Goal: Download file/media

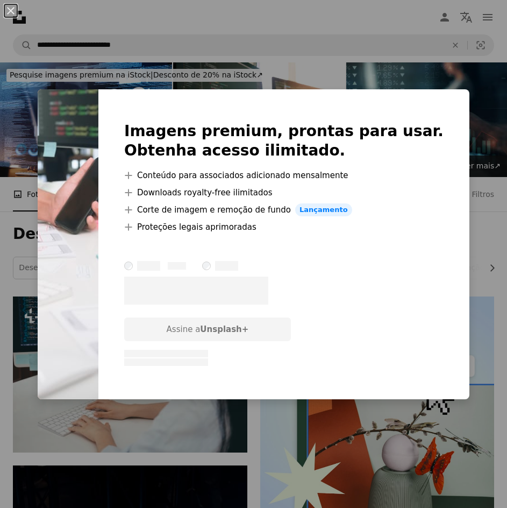
scroll to position [323, 0]
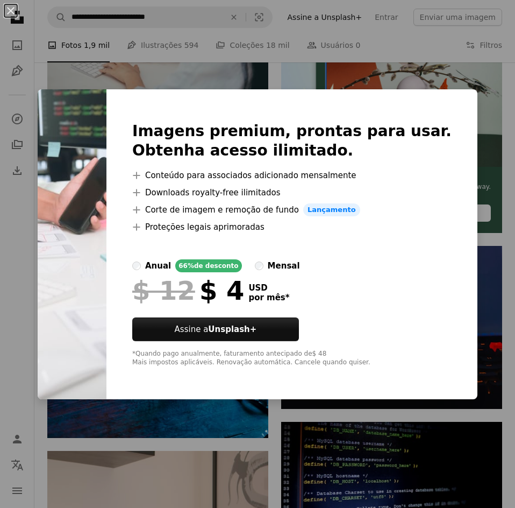
click at [285, 437] on div "An X shape Imagens premium, prontas para usar. Obtenha acesso ilimitado. A plus…" at bounding box center [257, 254] width 515 height 508
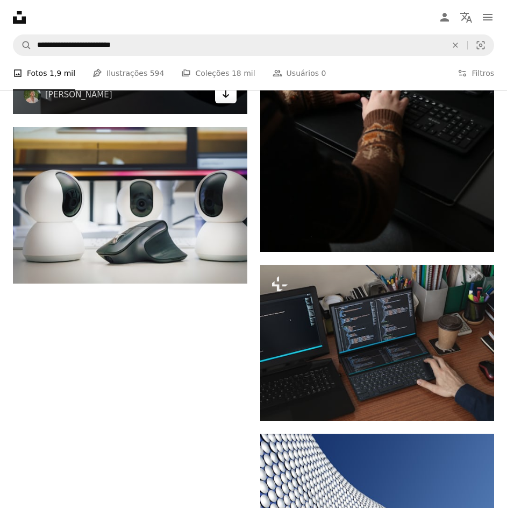
scroll to position [2297, 0]
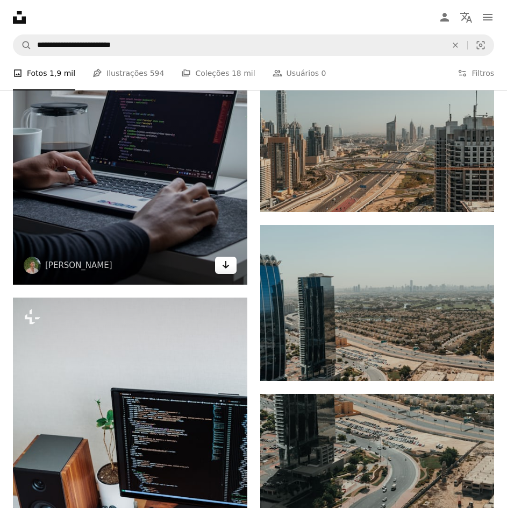
scroll to position [4394, 0]
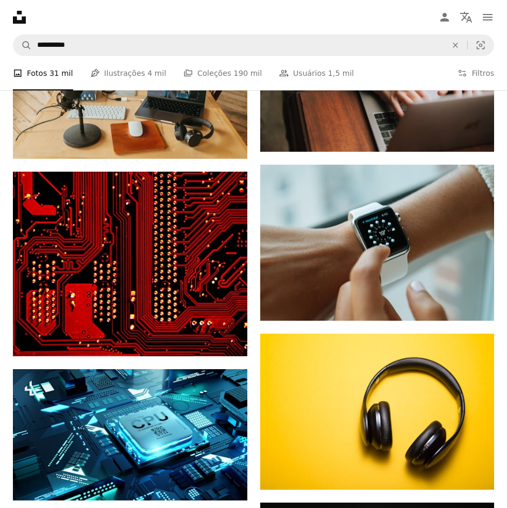
scroll to position [16515, 0]
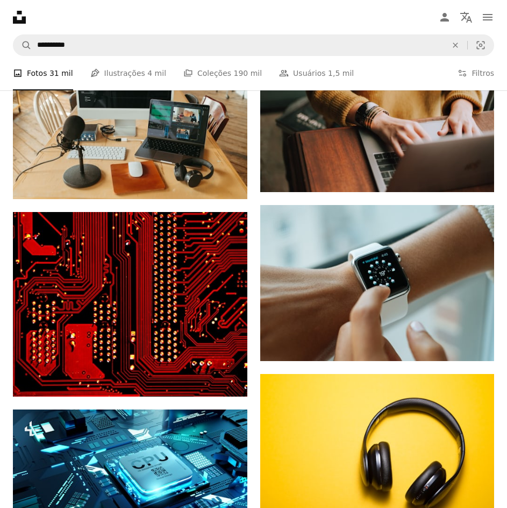
drag, startPoint x: 499, startPoint y: 208, endPoint x: 491, endPoint y: 180, distance: 29.8
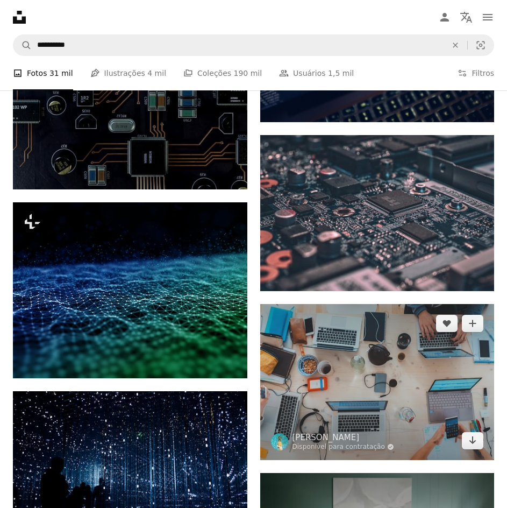
scroll to position [860, 0]
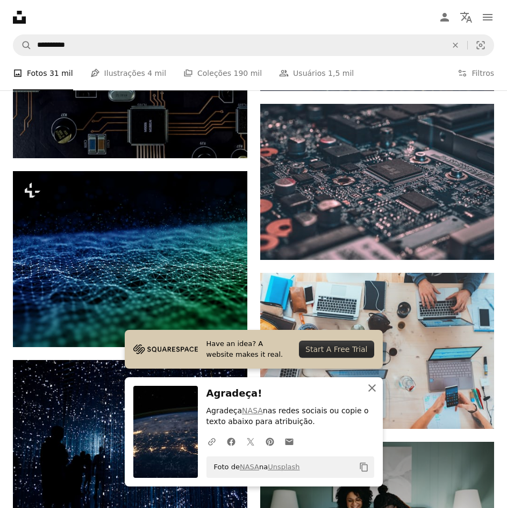
click at [379, 392] on icon "An X shape" at bounding box center [372, 387] width 13 height 13
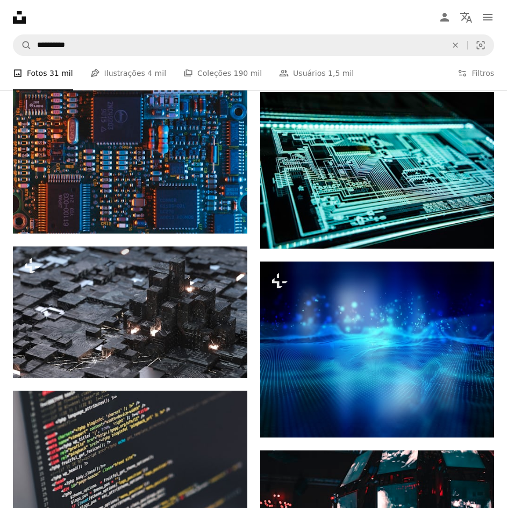
scroll to position [2748, 0]
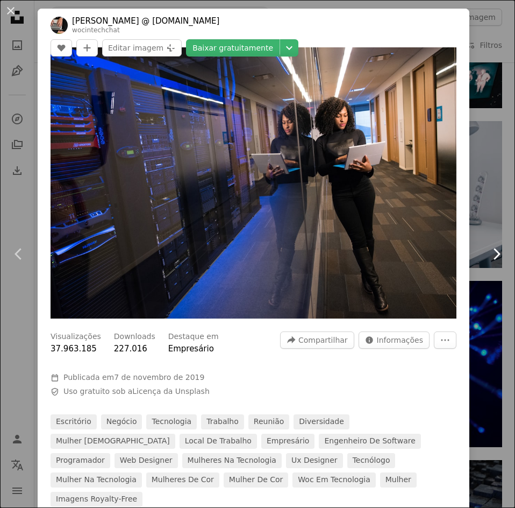
click at [485, 269] on link "Chevron right" at bounding box center [496, 253] width 38 height 103
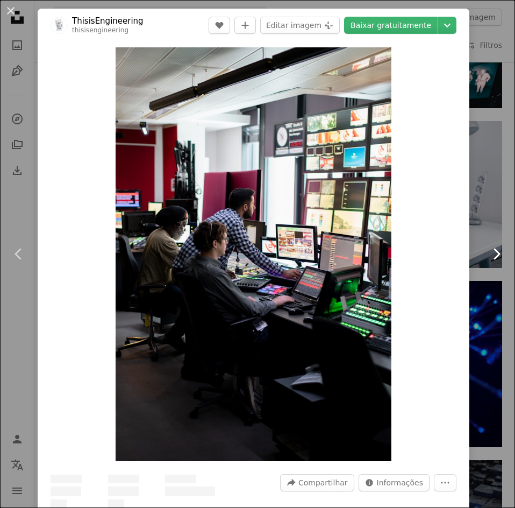
click at [477, 284] on link "Chevron right" at bounding box center [496, 253] width 38 height 103
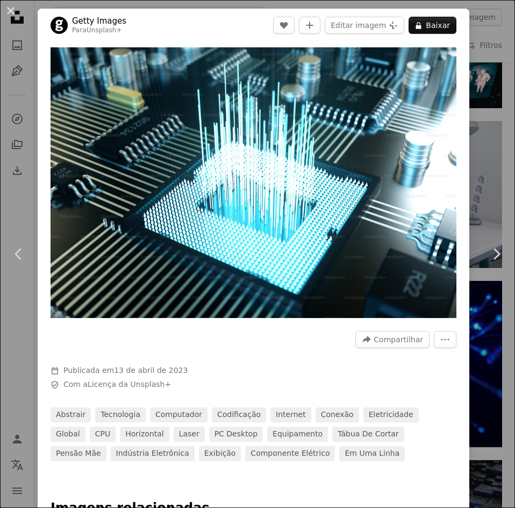
click at [16, 16] on button "An X shape" at bounding box center [10, 10] width 13 height 13
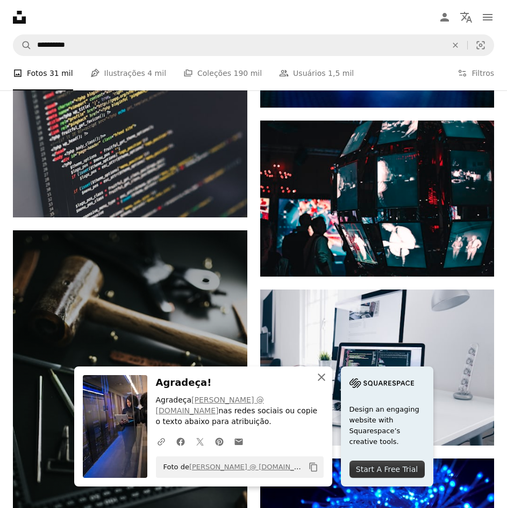
click at [325, 380] on icon "button" at bounding box center [322, 377] width 8 height 8
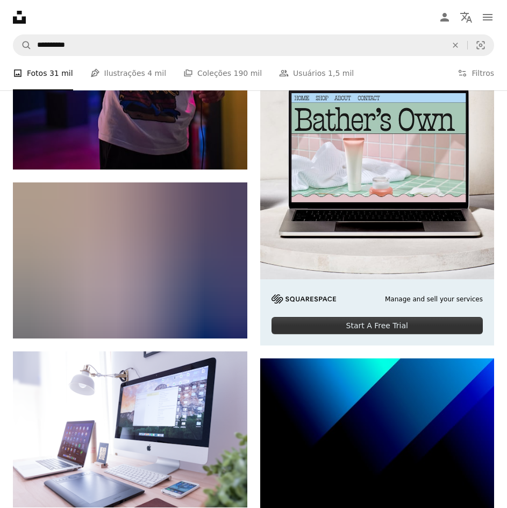
scroll to position [5060, 0]
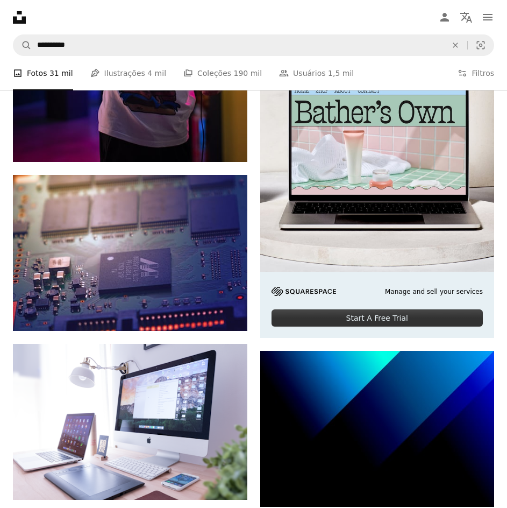
click at [0, 0] on icon "A photo" at bounding box center [0, 0] width 0 height 0
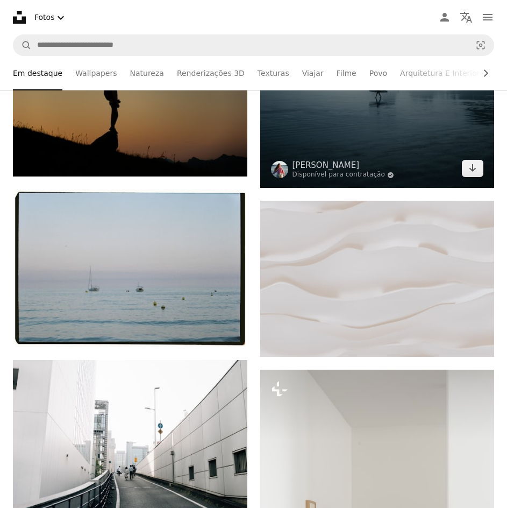
scroll to position [430, 0]
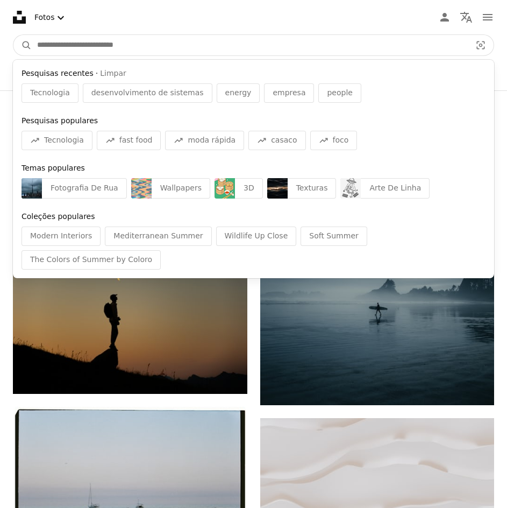
click at [123, 35] on input "Pesquise conteúdo visual em todo o site" at bounding box center [250, 45] width 436 height 20
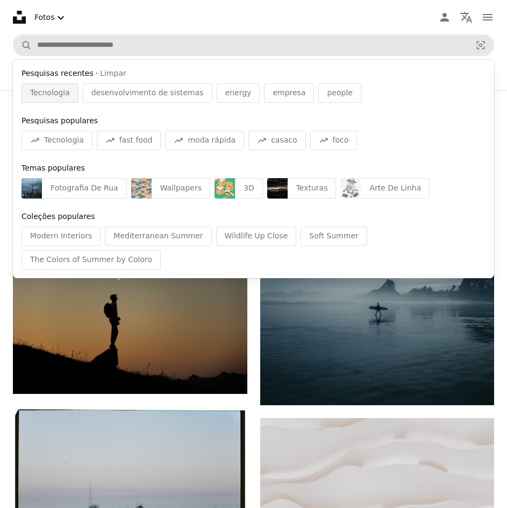
click at [70, 88] on span "Tecnologia" at bounding box center [50, 93] width 40 height 11
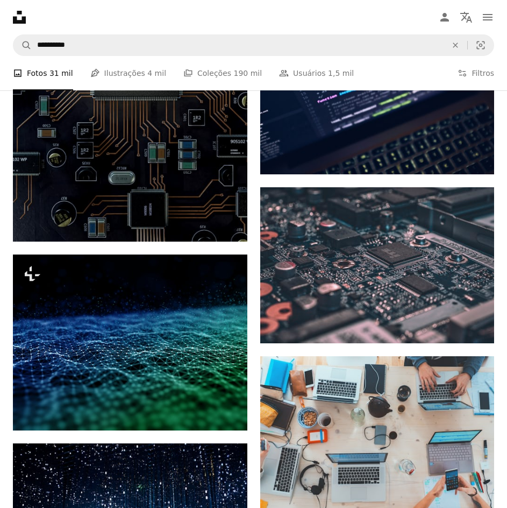
scroll to position [806, 0]
